Goal: Information Seeking & Learning: Learn about a topic

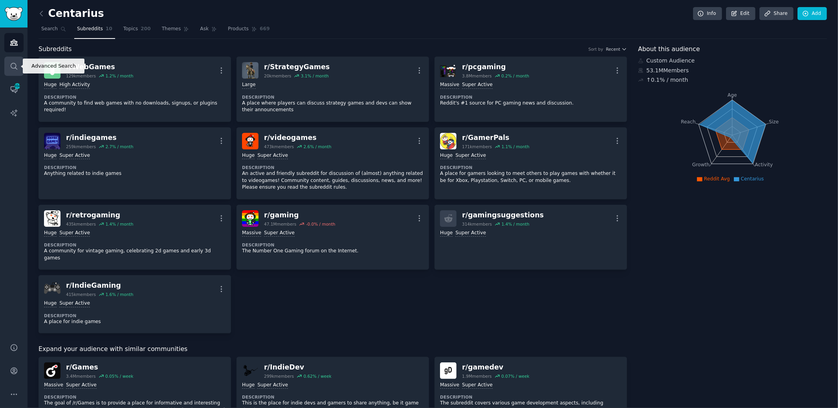
click at [17, 65] on icon "Sidebar" at bounding box center [14, 66] width 8 height 8
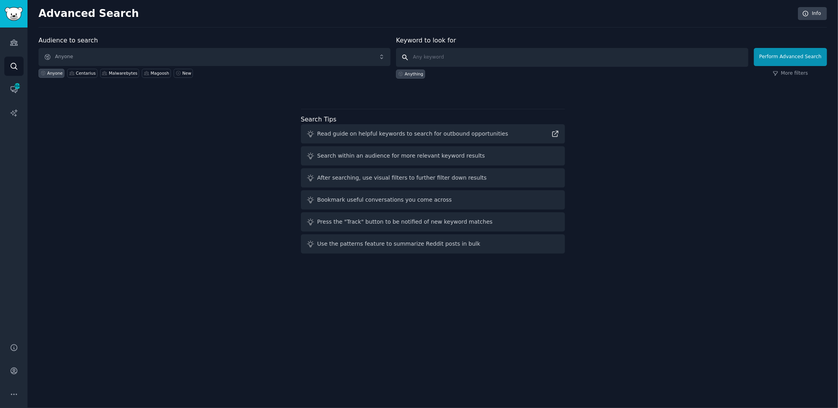
click at [460, 57] on input "text" at bounding box center [572, 57] width 352 height 19
type input "[DOMAIN_NAME]"
click button "Perform Advanced Search" at bounding box center [790, 57] width 73 height 18
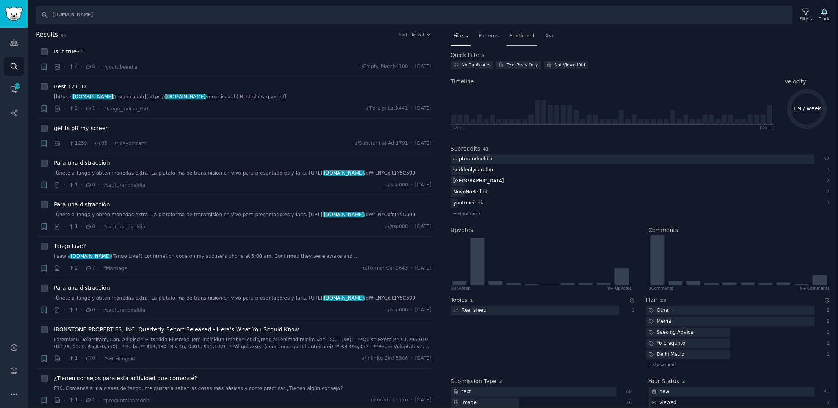
click at [519, 37] on span "Sentiment" at bounding box center [521, 36] width 25 height 7
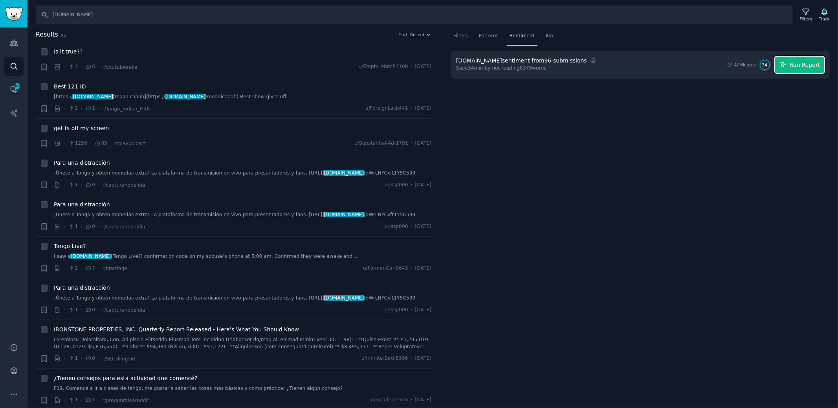
click at [807, 64] on span "Run Report" at bounding box center [804, 65] width 31 height 8
